Goal: Information Seeking & Learning: Learn about a topic

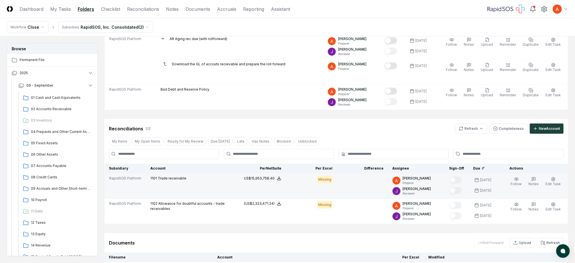
scroll to position [114, 0]
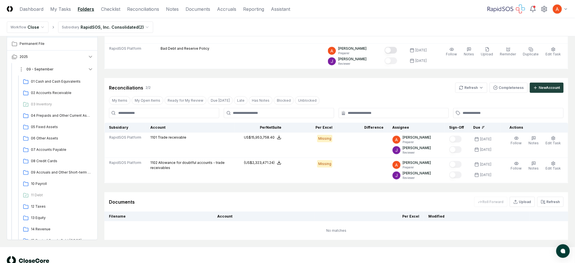
click at [78, 70] on button "09 - September" at bounding box center [56, 69] width 84 height 12
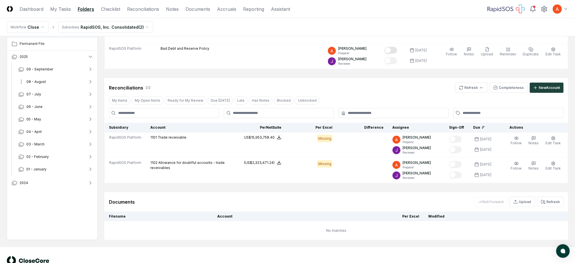
click at [63, 79] on button "08 - August" at bounding box center [56, 81] width 84 height 12
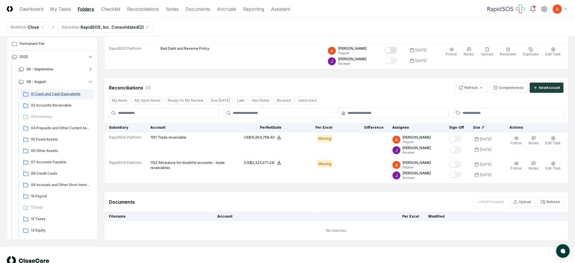
click at [62, 96] on span "01 Cash and Cash Equivalents" at bounding box center [61, 93] width 60 height 5
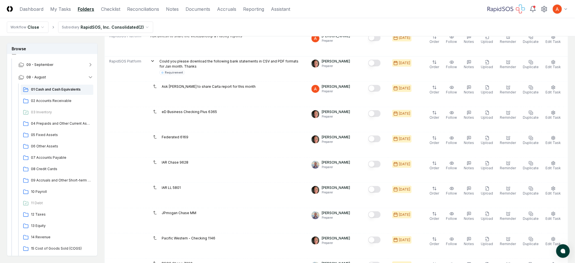
scroll to position [38, 0]
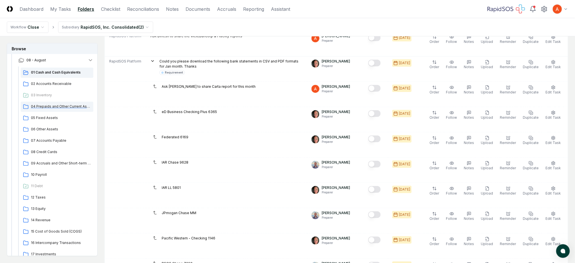
click at [64, 108] on span "04 Prepaids and Other Current Assets" at bounding box center [61, 106] width 60 height 5
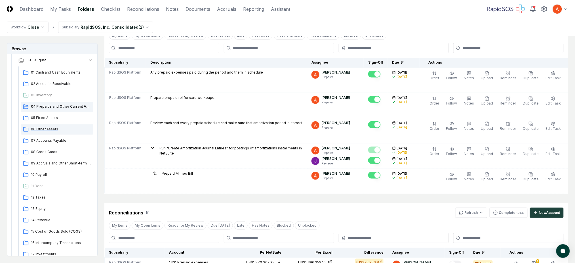
scroll to position [38, 0]
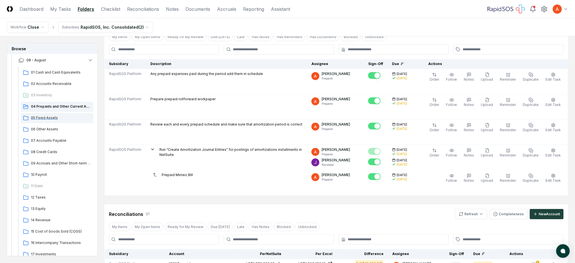
click at [51, 118] on span "05 Fixed Assets" at bounding box center [61, 117] width 60 height 5
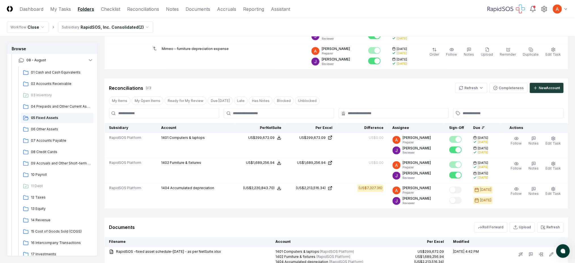
scroll to position [227, 0]
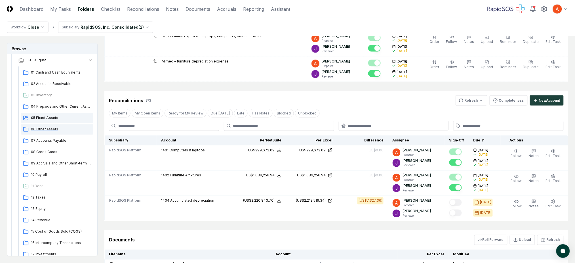
click at [54, 130] on span "06 Other Assets" at bounding box center [61, 129] width 60 height 5
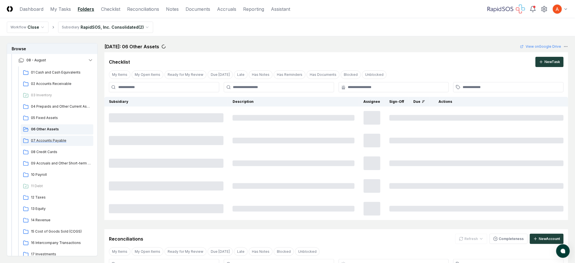
click at [59, 142] on span "07 Accounts Payable" at bounding box center [61, 140] width 60 height 5
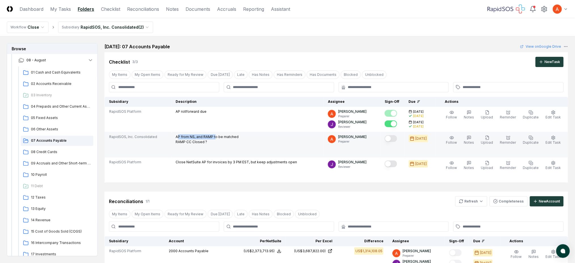
drag, startPoint x: 180, startPoint y: 137, endPoint x: 218, endPoint y: 136, distance: 37.7
click at [218, 136] on p "AP from NS, and RAMP to be matched RAMP CC Closed ?" at bounding box center [207, 139] width 63 height 10
click at [200, 136] on p "AP from NS, and RAMP to be matched RAMP CC Closed ?" at bounding box center [207, 139] width 63 height 10
drag, startPoint x: 192, startPoint y: 136, endPoint x: 213, endPoint y: 138, distance: 21.6
click at [209, 138] on p "AP from NS, and RAMP to be matched RAMP CC Closed ?" at bounding box center [207, 139] width 63 height 10
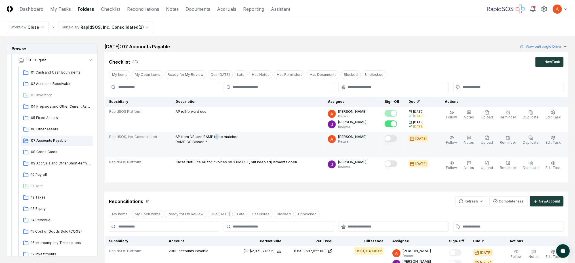
click at [219, 137] on p "AP from NS, and RAMP to be matched RAMP CC Closed ?" at bounding box center [207, 139] width 63 height 10
drag, startPoint x: 190, startPoint y: 142, endPoint x: 215, endPoint y: 142, distance: 25.8
click at [215, 142] on p "AP from NS, and RAMP to be matched RAMP CC Closed ?" at bounding box center [207, 139] width 63 height 10
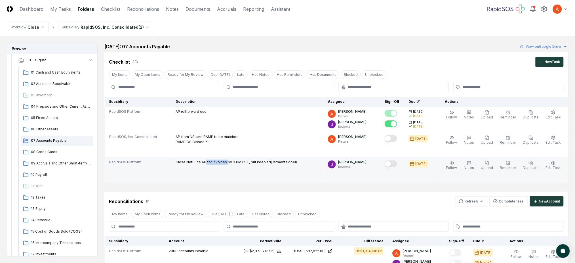
drag, startPoint x: 215, startPoint y: 160, endPoint x: 227, endPoint y: 160, distance: 12.2
click at [227, 160] on p "Close NetSuite AP for invoices by 3 PM EST, but keep adjustments open" at bounding box center [236, 161] width 121 height 5
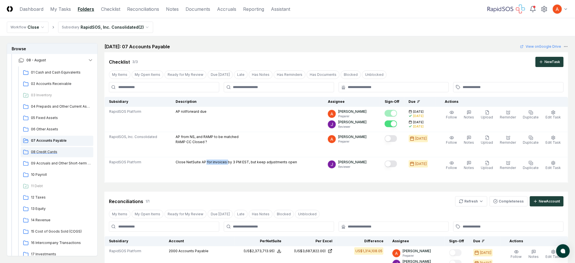
click at [38, 153] on span "08 Credit Cards" at bounding box center [61, 151] width 60 height 5
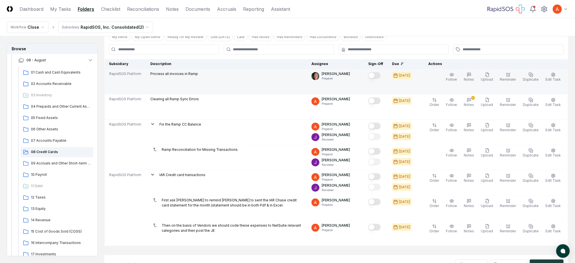
scroll to position [75, 0]
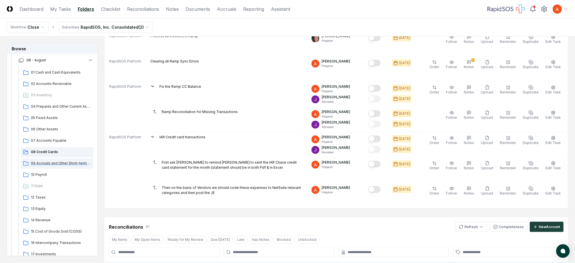
click at [47, 166] on div "09 Accruals and Other Short-term Liabilities" at bounding box center [57, 163] width 73 height 10
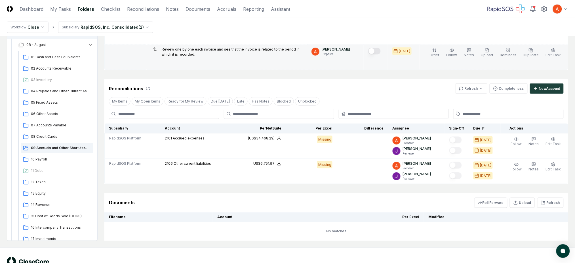
scroll to position [189, 0]
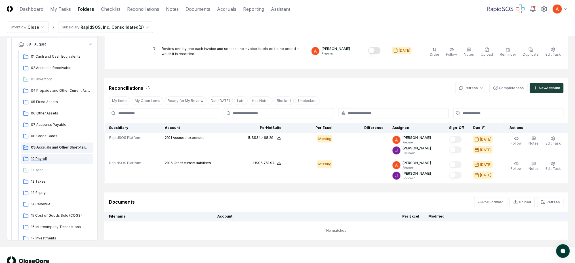
click at [45, 159] on span "10 Payroll" at bounding box center [61, 158] width 60 height 5
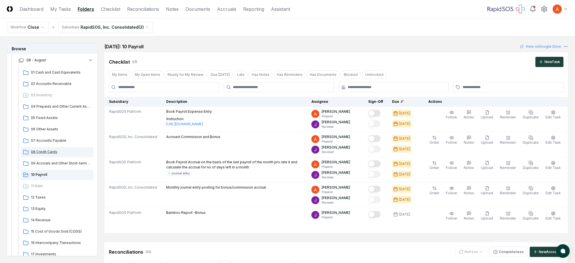
click at [51, 154] on span "08 Credit Cards" at bounding box center [61, 151] width 60 height 5
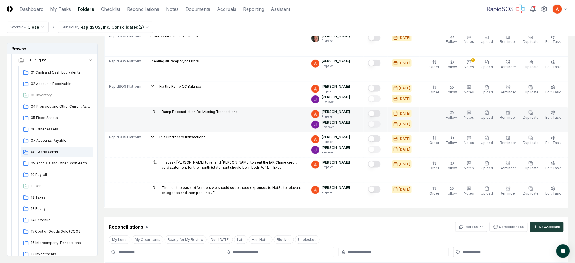
scroll to position [38, 0]
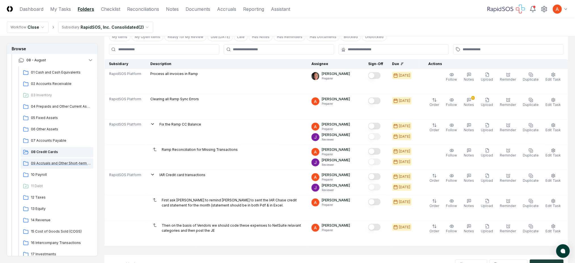
click at [55, 159] on div "09 Accruals and Other Short-term Liabilities" at bounding box center [57, 163] width 73 height 10
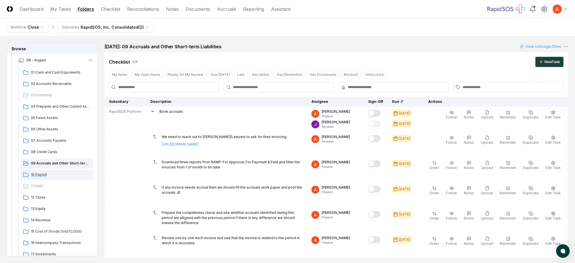
click at [52, 175] on span "10 Payroll" at bounding box center [61, 174] width 60 height 5
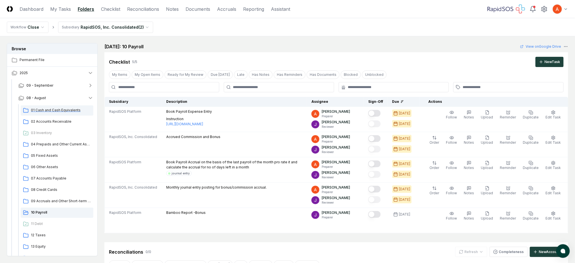
click at [71, 114] on div "01 Cash and Cash Equivalents" at bounding box center [57, 110] width 73 height 10
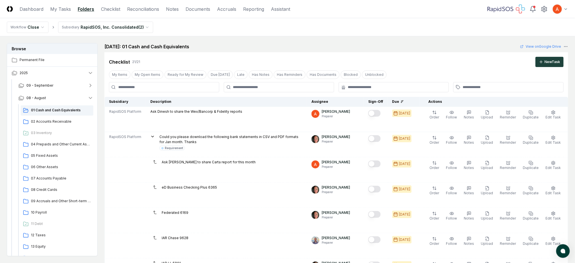
click at [271, 52] on div "Checklist 21 / 21 New Task" at bounding box center [336, 59] width 464 height 15
click at [56, 110] on span "01 Cash and Cash Equivalents" at bounding box center [61, 110] width 60 height 5
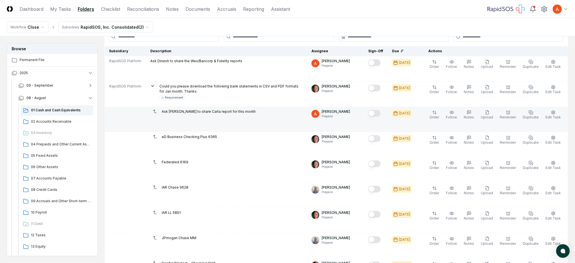
scroll to position [38, 0]
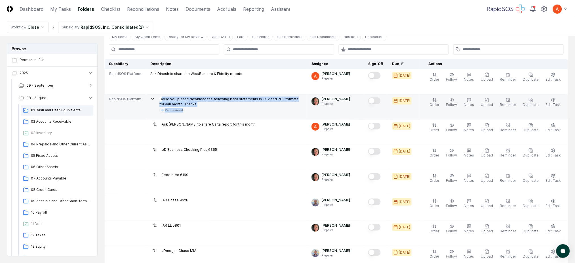
drag, startPoint x: 171, startPoint y: 102, endPoint x: 198, endPoint y: 108, distance: 28.0
click at [198, 108] on div "Could you please download the following bank statements in CSV and PDF formats …" at bounding box center [230, 104] width 143 height 16
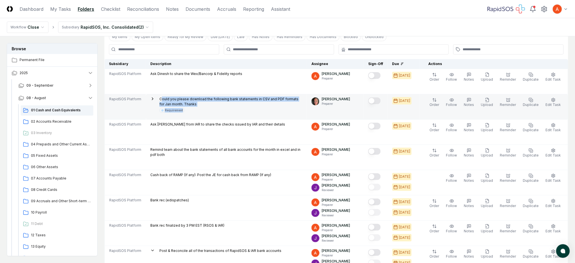
click at [253, 107] on div "Could you please download the following bank statements in CSV and PDF formats …" at bounding box center [230, 104] width 143 height 16
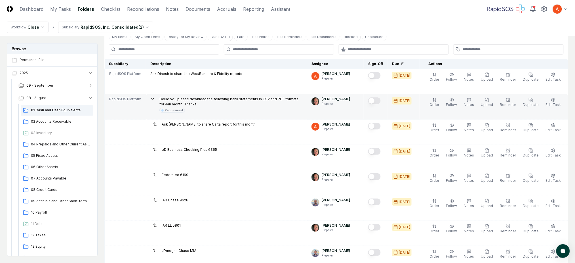
click at [152, 98] on icon at bounding box center [152, 98] width 5 height 5
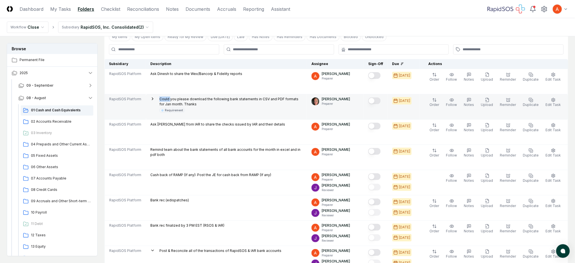
click at [152, 98] on icon at bounding box center [152, 98] width 5 height 5
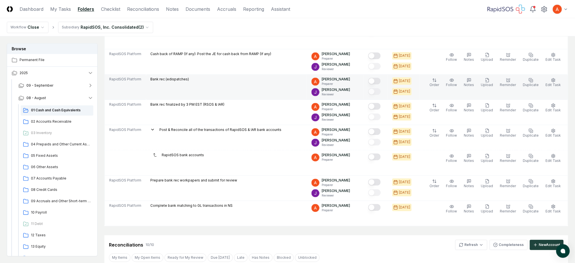
scroll to position [416, 0]
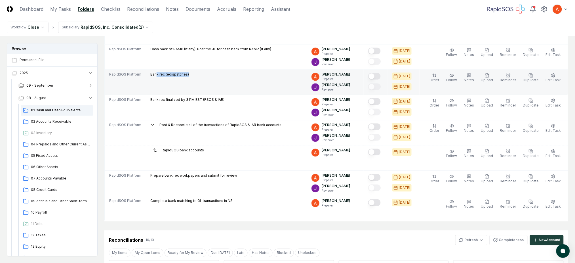
drag, startPoint x: 156, startPoint y: 74, endPoint x: 198, endPoint y: 74, distance: 41.7
click at [198, 74] on div "Bank rec (edispatches)" at bounding box center [226, 75] width 152 height 6
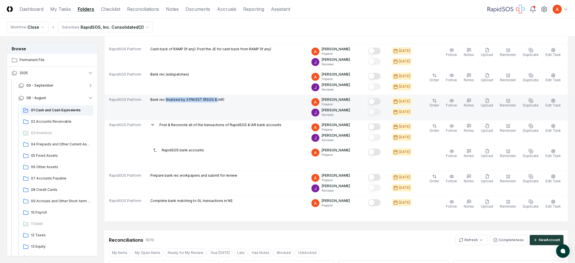
drag, startPoint x: 164, startPoint y: 99, endPoint x: 215, endPoint y: 98, distance: 51.1
click at [215, 98] on p "Bank rec finalized by 3 PM EST (RSOS & IAR)" at bounding box center [187, 99] width 74 height 5
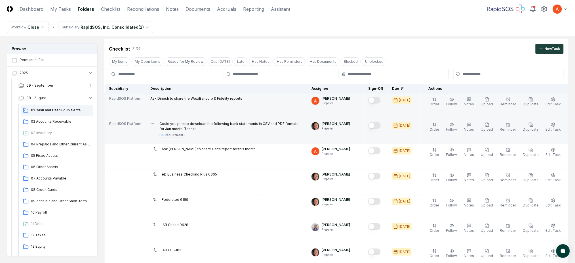
scroll to position [0, 0]
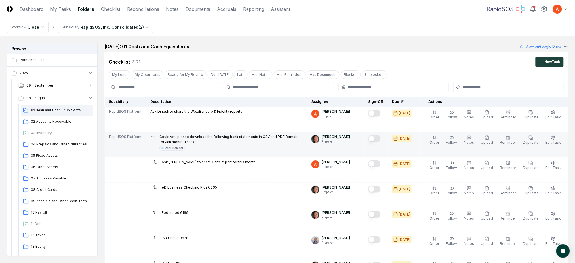
click at [395, 65] on div "Checklist 21 / 21 New Task" at bounding box center [336, 62] width 455 height 10
click at [406, 58] on div "Checklist 21 / 21 New Task" at bounding box center [336, 62] width 455 height 10
click at [397, 27] on nav "Workflow Close Subsidiary RapidSOS, Inc. Consolidated ( 2 )" at bounding box center [287, 27] width 575 height 18
